Goal: Task Accomplishment & Management: Manage account settings

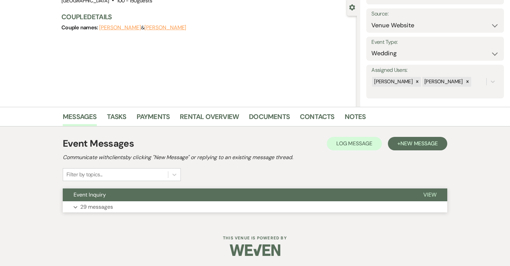
click at [281, 205] on button "Expand 29 messages" at bounding box center [255, 206] width 384 height 11
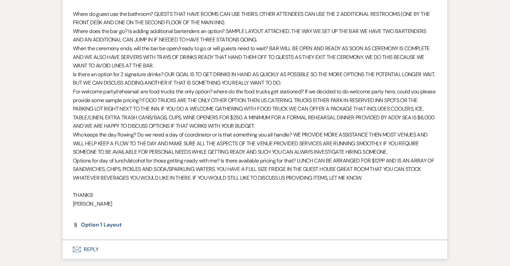
scroll to position [2643, 0]
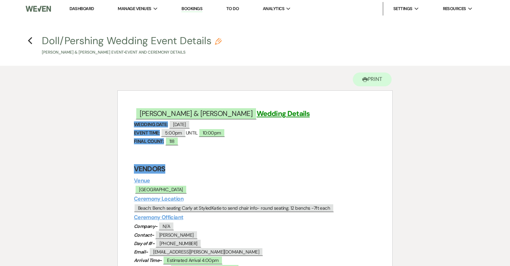
click at [96, 40] on button "Doll/Pershing Wedding Event Details Pencil [PERSON_NAME] & [PERSON_NAME] Event …" at bounding box center [132, 46] width 180 height 20
select select "49"
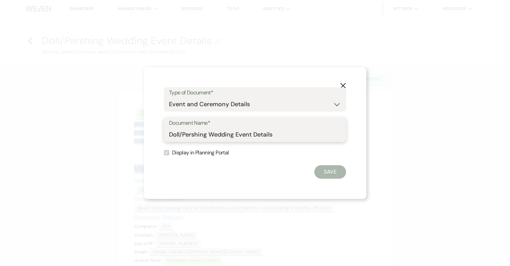
drag, startPoint x: 207, startPoint y: 134, endPoint x: 153, endPoint y: 134, distance: 53.6
click at [153, 134] on div "X Type of Document* Special Event Insurance Vendor Certificate of Insurance Con…" at bounding box center [255, 133] width 222 height 132
click at [343, 84] on icon "X" at bounding box center [343, 86] width 6 height 6
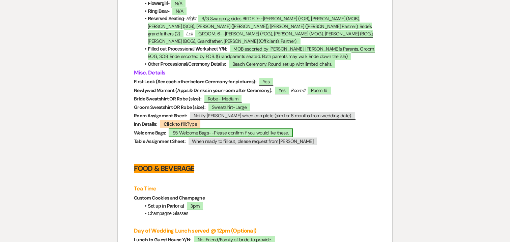
scroll to position [1488, 0]
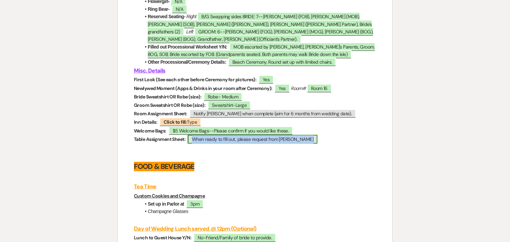
click at [199, 144] on span "When ready to fill out, please request from [PERSON_NAME]" at bounding box center [252, 139] width 129 height 9
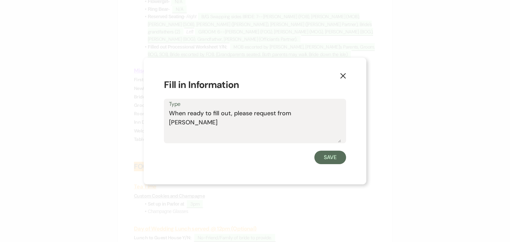
drag, startPoint x: 319, startPoint y: 111, endPoint x: 148, endPoint y: 123, distance: 171.3
click at [148, 123] on div "X Fill in Information Type When ready to fill out, please request from [PERSON_…" at bounding box center [255, 121] width 222 height 127
drag, startPoint x: 324, startPoint y: 114, endPoint x: 169, endPoint y: 114, distance: 155.0
click at [169, 114] on textarea "When ready to fill out, please request from [PERSON_NAME]" at bounding box center [255, 126] width 172 height 34
type textarea "[URL][DOMAIN_NAME]"
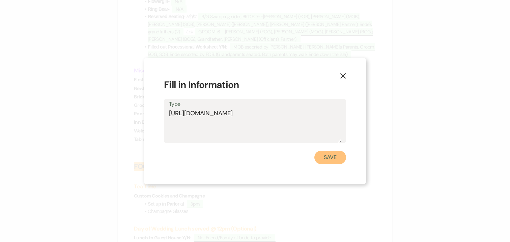
click at [336, 158] on button "Save" at bounding box center [330, 157] width 32 height 13
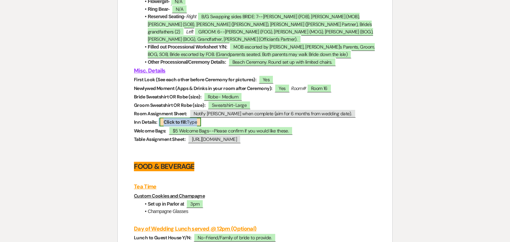
click at [183, 125] on b "Click to fill:" at bounding box center [174, 122] width 23 height 6
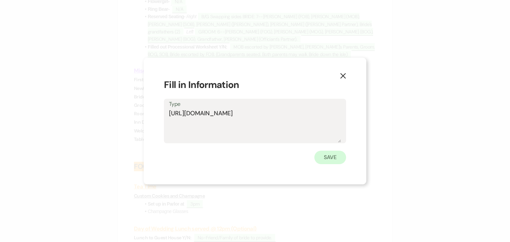
type textarea "[URL][DOMAIN_NAME]"
click at [331, 159] on button "Save" at bounding box center [330, 157] width 32 height 13
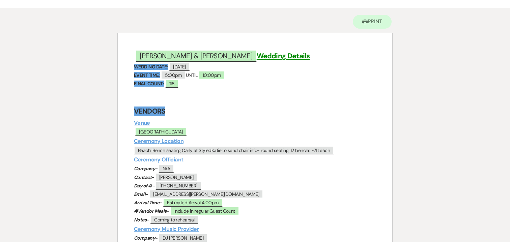
scroll to position [58, 0]
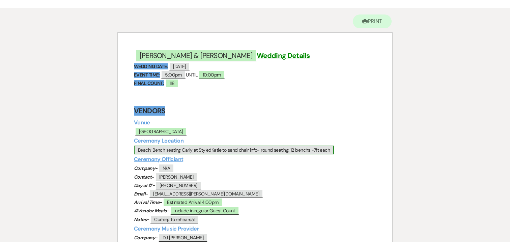
click at [209, 151] on span "Beach: Bench seating Carly at StyledKatie to send chair info- round seating. 12…" at bounding box center [234, 150] width 200 height 9
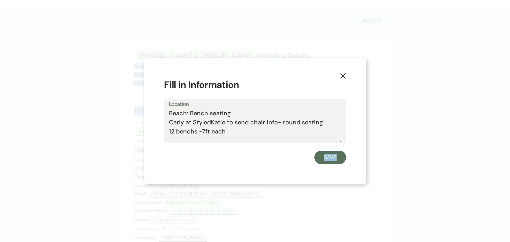
click at [209, 151] on div "Save" at bounding box center [255, 157] width 182 height 13
click at [242, 126] on textarea "Beach: Bench seating Carly at StyledKatie to send chair info- round seating. 12…" at bounding box center [255, 126] width 172 height 34
drag, startPoint x: 169, startPoint y: 123, endPoint x: 324, endPoint y: 126, distance: 155.1
click at [324, 126] on textarea "Beach: Bench seating Carly at StyledKatie to send chair info- round seating. 12…" at bounding box center [255, 126] width 172 height 34
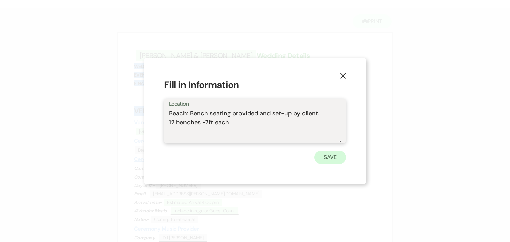
type textarea "Beach: Bench seating provided and set-up by client. 12 benches -7ft each"
click at [326, 157] on button "Save" at bounding box center [330, 157] width 32 height 13
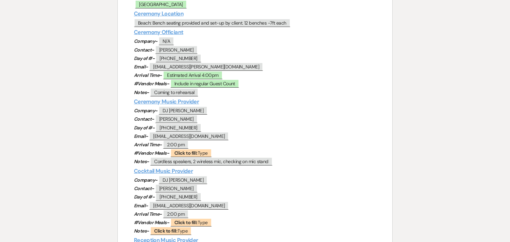
scroll to position [186, 0]
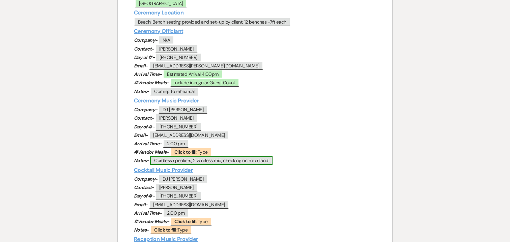
click at [221, 160] on span "Cordless speakers, 2 wireless mic, checking on mic stand" at bounding box center [211, 160] width 122 height 9
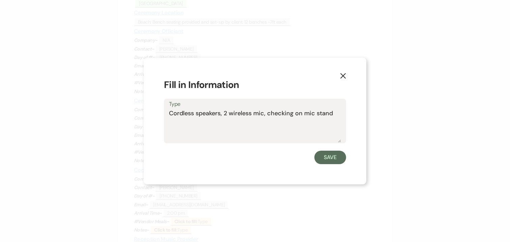
click at [263, 113] on textarea "Cordless speakers, 2 wireless mic, checking on mic stand" at bounding box center [255, 126] width 172 height 34
type textarea "Cordless speakers, 2 wireless mics, checking on mic stand"
click at [328, 159] on button "Save" at bounding box center [330, 157] width 32 height 13
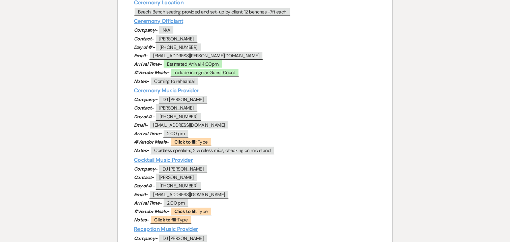
scroll to position [198, 0]
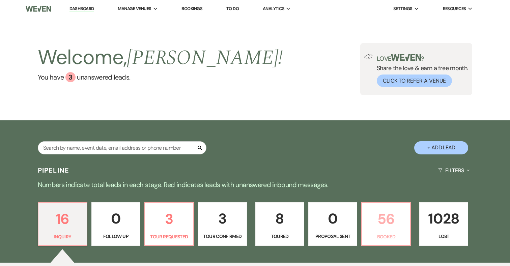
click at [384, 232] on link "56 Booked" at bounding box center [386, 224] width 50 height 44
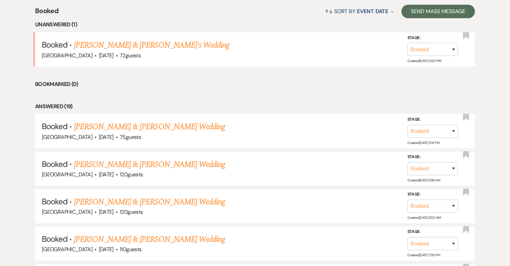
scroll to position [269, 0]
click at [158, 160] on link "Alex Doll & Harry Pershing's Wedding" at bounding box center [149, 164] width 151 height 12
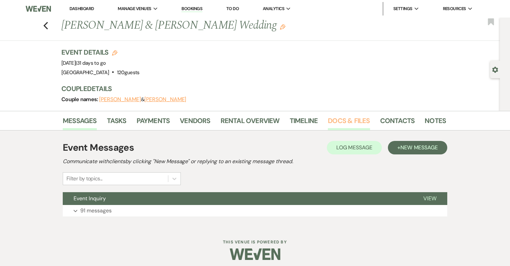
click at [350, 120] on link "Docs & Files" at bounding box center [349, 122] width 42 height 15
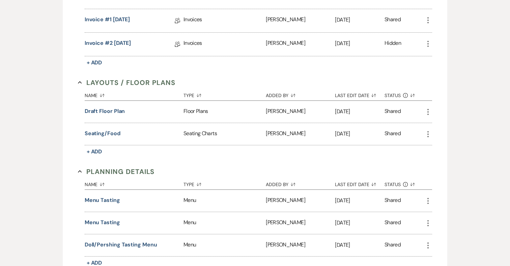
scroll to position [306, 0]
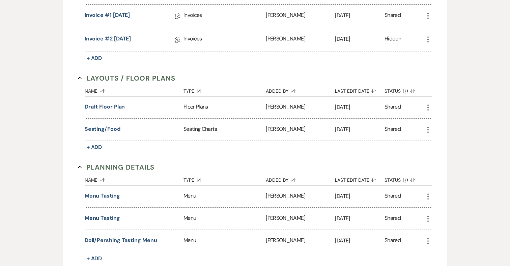
click at [114, 110] on button "Draft Floor Plan" at bounding box center [105, 107] width 40 height 8
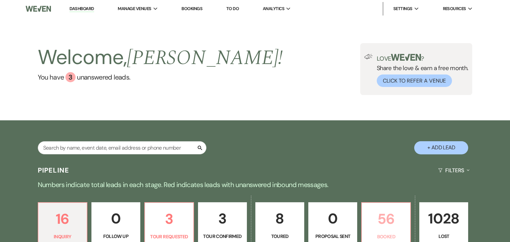
click at [396, 215] on p "56" at bounding box center [386, 219] width 40 height 23
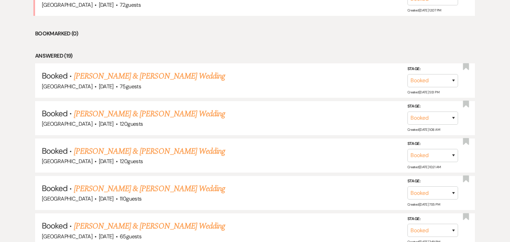
scroll to position [327, 0]
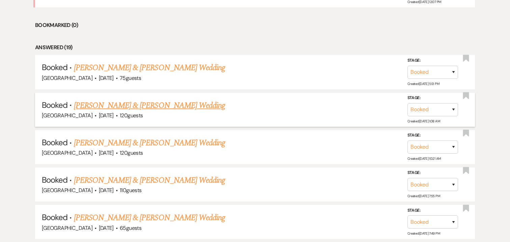
click at [157, 105] on link "Alex Doll & Harry Pershing's Wedding" at bounding box center [149, 105] width 151 height 12
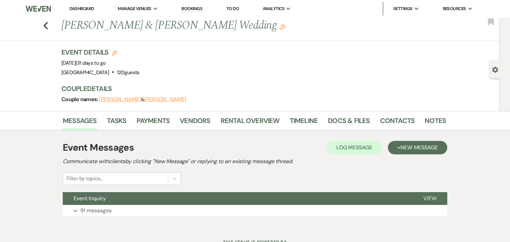
scroll to position [28, 0]
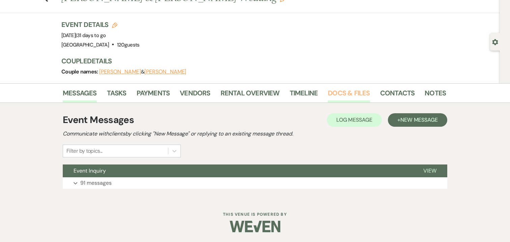
click at [337, 93] on link "Docs & Files" at bounding box center [349, 95] width 42 height 15
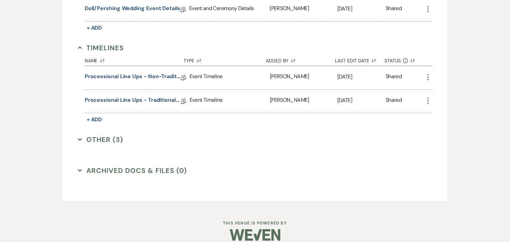
scroll to position [700, 0]
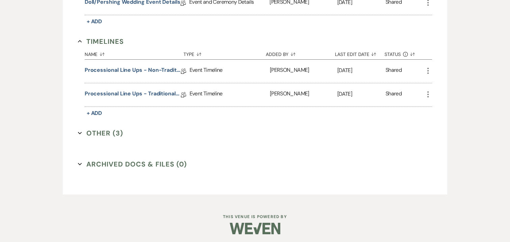
click at [97, 130] on button "Other (3) Expand" at bounding box center [100, 133] width 45 height 10
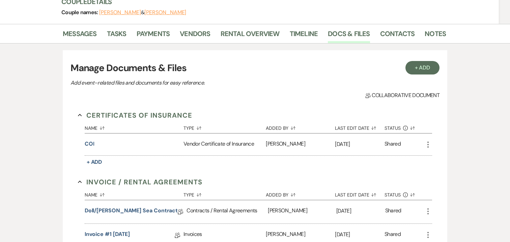
scroll to position [0, 0]
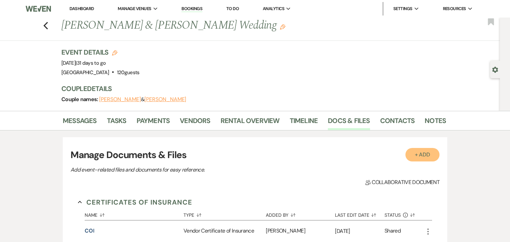
click at [424, 155] on button "+ Add" at bounding box center [422, 154] width 34 height 13
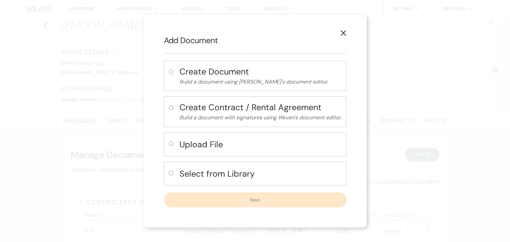
click at [214, 170] on h4 "Select from Library" at bounding box center [260, 174] width 162 height 12
radio input "true"
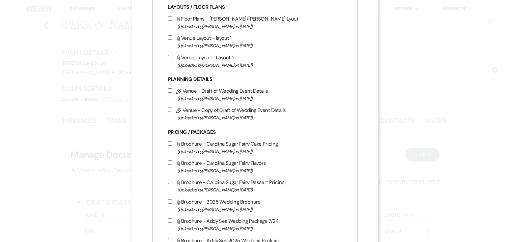
scroll to position [276, 0]
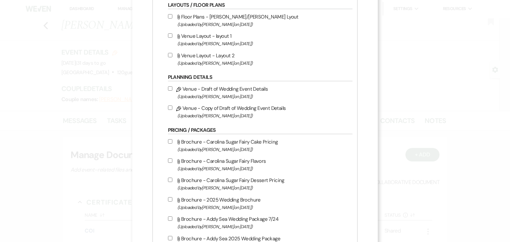
click at [172, 90] on input "Pencil Venue - Draft of Wedding Event Details (Uploaded by Katie Duke on Apr 11…" at bounding box center [170, 88] width 4 height 4
checkbox input "true"
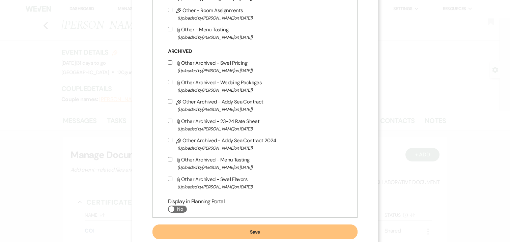
scroll to position [919, 0]
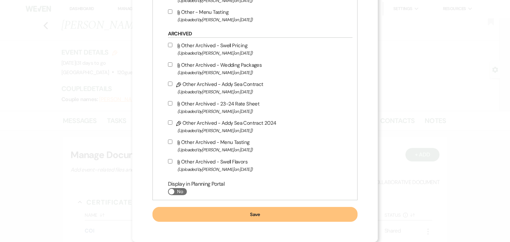
click at [276, 212] on button "Save" at bounding box center [254, 214] width 205 height 15
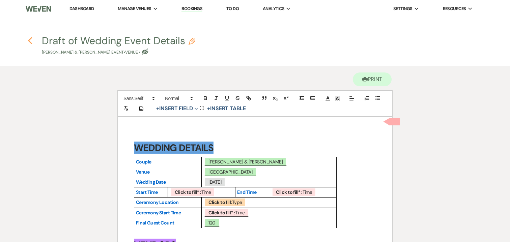
click at [30, 39] on use "button" at bounding box center [30, 40] width 4 height 7
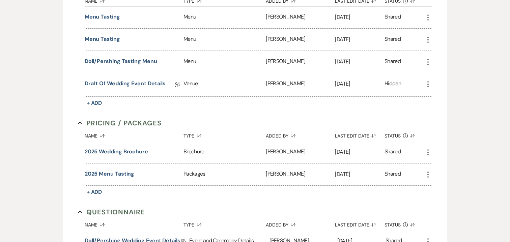
scroll to position [486, 0]
click at [428, 81] on icon "More" at bounding box center [428, 84] width 8 height 8
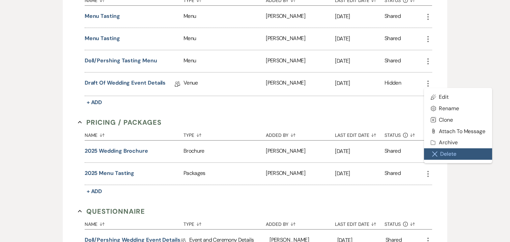
click at [443, 151] on button "Close Delete X Delete" at bounding box center [458, 153] width 68 height 11
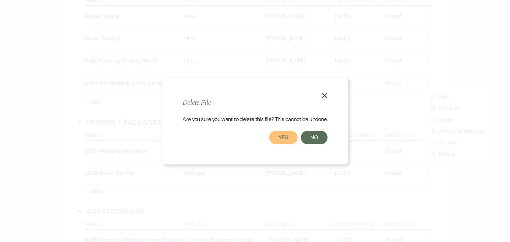
click at [291, 136] on button "Yes" at bounding box center [283, 137] width 28 height 13
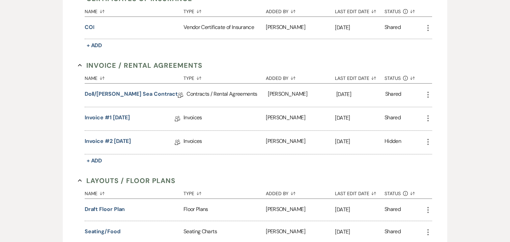
scroll to position [0, 0]
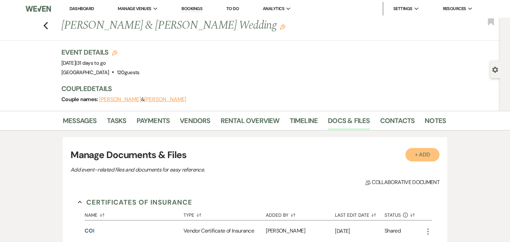
click at [414, 155] on button "+ Add" at bounding box center [422, 154] width 34 height 13
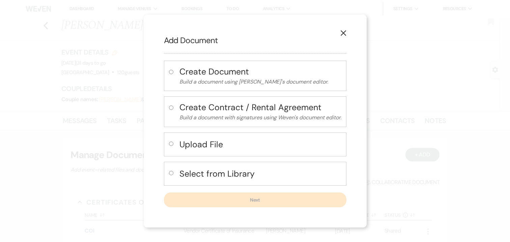
click at [229, 173] on h4 "Select from Library" at bounding box center [260, 174] width 162 height 12
radio input "true"
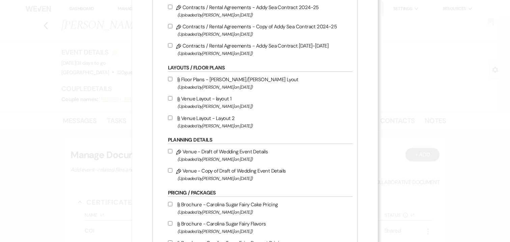
scroll to position [215, 0]
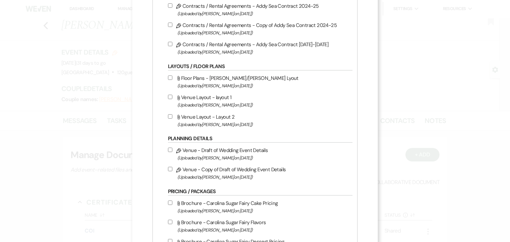
click at [172, 170] on input "Pencil Venue - Copy of Draft of Wedding Event Details (Uploaded by Katie Duke o…" at bounding box center [170, 169] width 4 height 4
checkbox input "true"
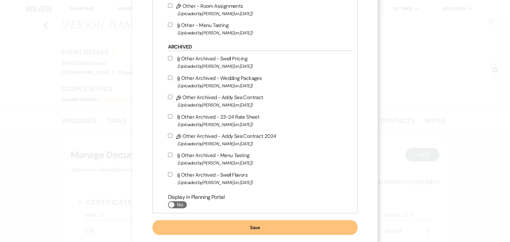
scroll to position [919, 0]
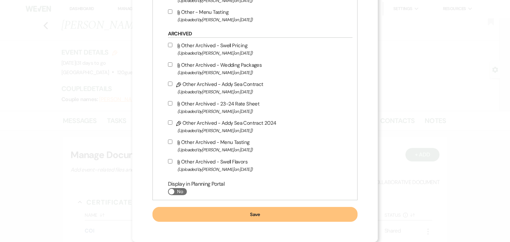
click at [248, 214] on button "Save" at bounding box center [254, 214] width 205 height 15
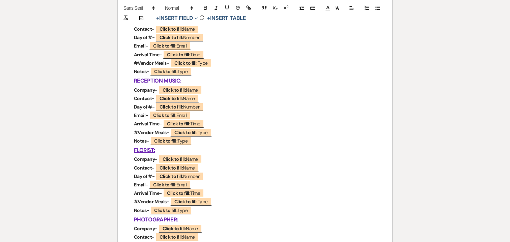
scroll to position [537, 0]
